Goal: Transaction & Acquisition: Purchase product/service

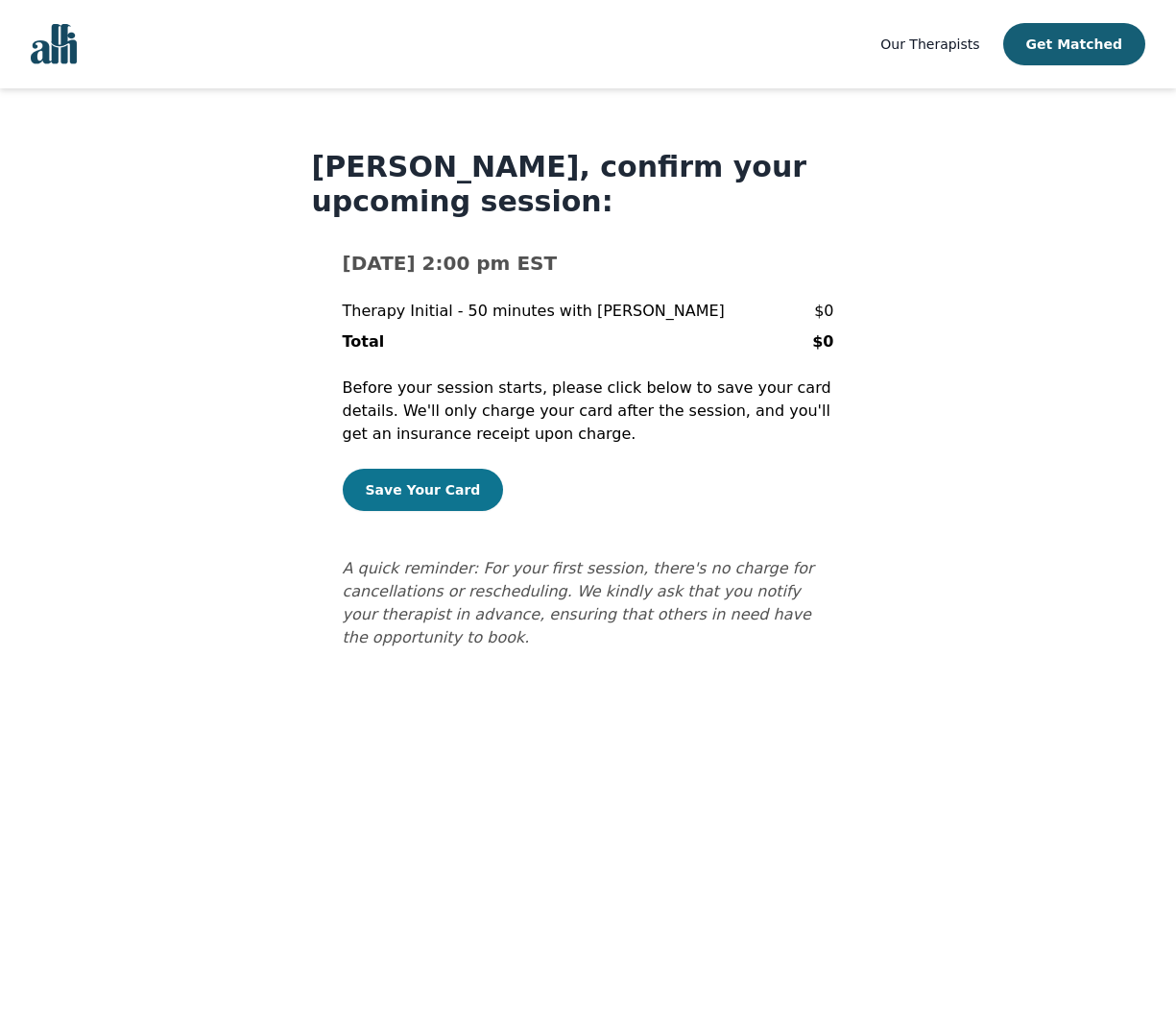
click at [388, 498] on button "Save Your Card" at bounding box center [423, 489] width 162 height 43
